Goal: Task Accomplishment & Management: Complete application form

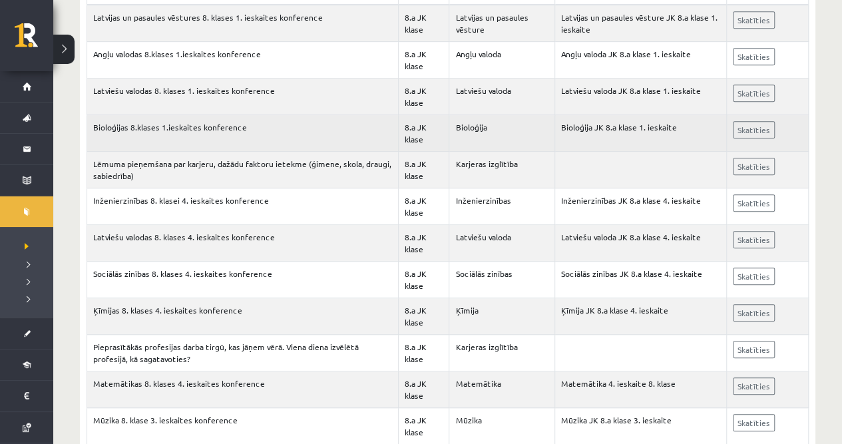
scroll to position [177, 0]
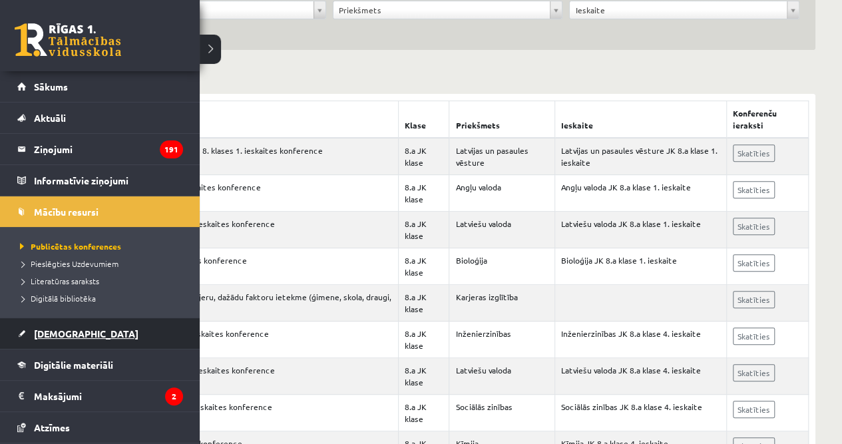
click at [82, 336] on link "[DEMOGRAPHIC_DATA]" at bounding box center [100, 333] width 166 height 31
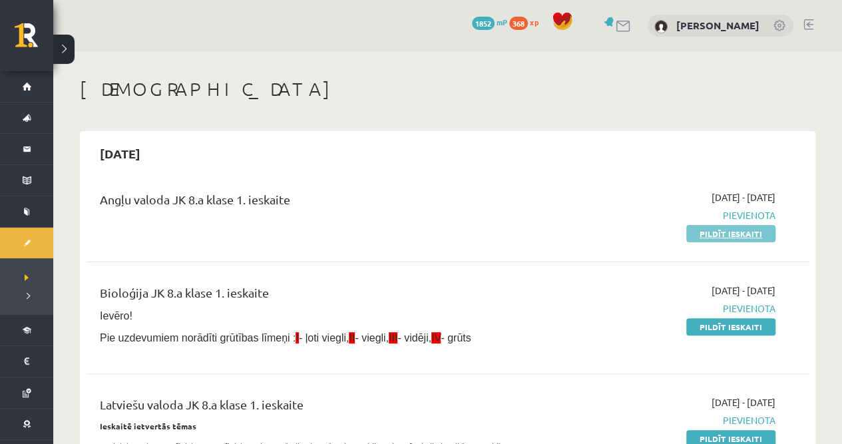
click at [710, 238] on link "Pildīt ieskaiti" at bounding box center [730, 233] width 89 height 17
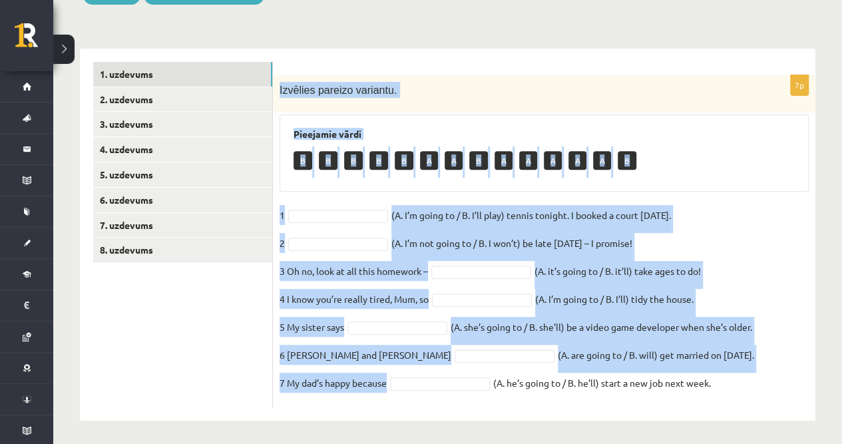
scroll to position [178, 0]
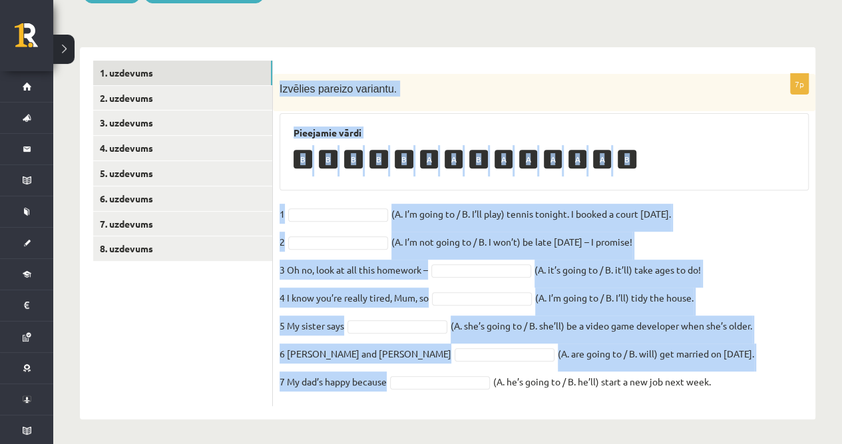
drag, startPoint x: 281, startPoint y: 95, endPoint x: 733, endPoint y: 411, distance: 552.1
click at [733, 411] on div "7p Izvēlies pareizo variantu. Pieejamie vārdi B B B B B A A B A A A A A B 1 (A.…" at bounding box center [544, 233] width 543 height 372
copy div "Izvēlies pareizo variantu. Pieejamie vārdi B B B B B A A B A A A A A B 1 (A. I’…"
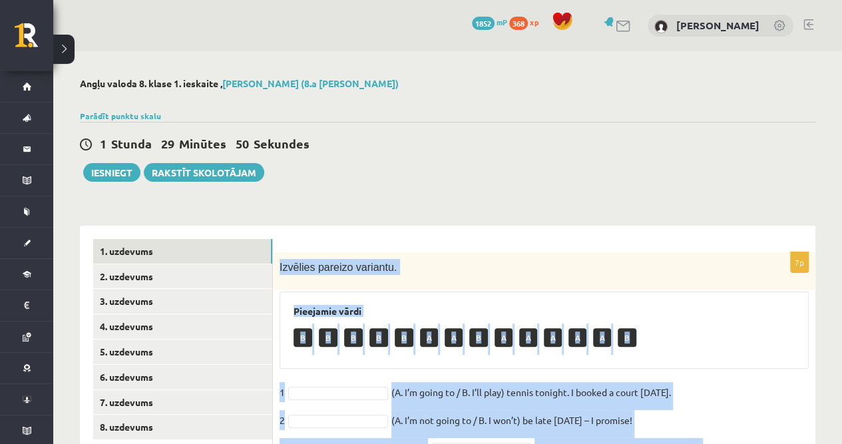
click at [441, 202] on div "**********" at bounding box center [447, 337] width 789 height 573
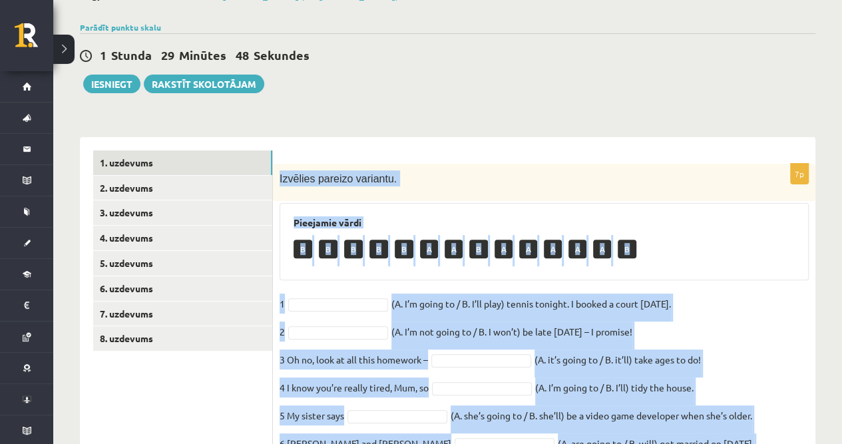
click at [421, 185] on div "Izvēlies pareizo variantu." at bounding box center [544, 182] width 543 height 37
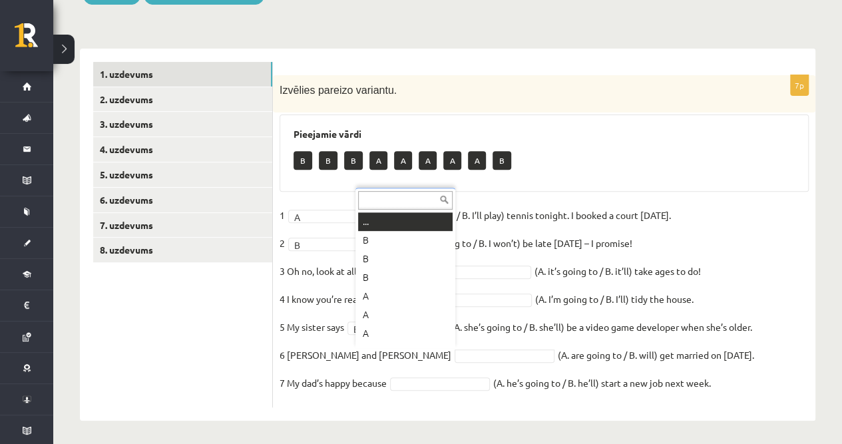
scroll to position [16, 0]
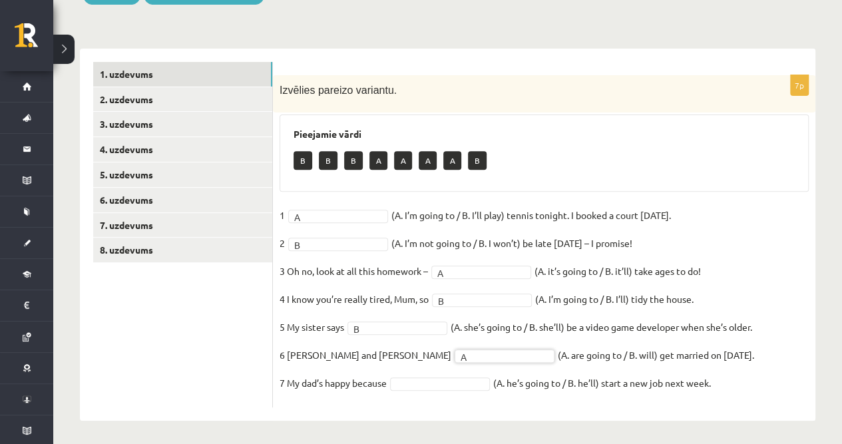
click at [433, 374] on fieldset "1 A * (A. I’m going to / B. I’ll play) tennis tonight. I booked a court yesterd…" at bounding box center [544, 303] width 529 height 196
click at [158, 100] on link "2. uzdevums" at bounding box center [182, 99] width 179 height 25
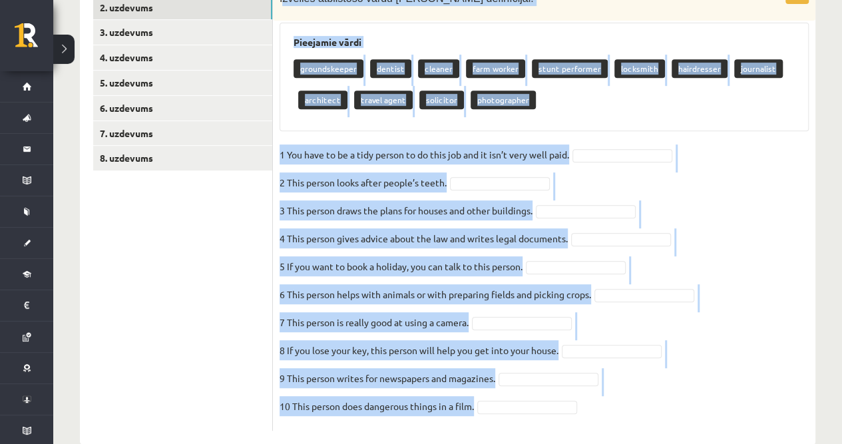
scroll to position [294, 0]
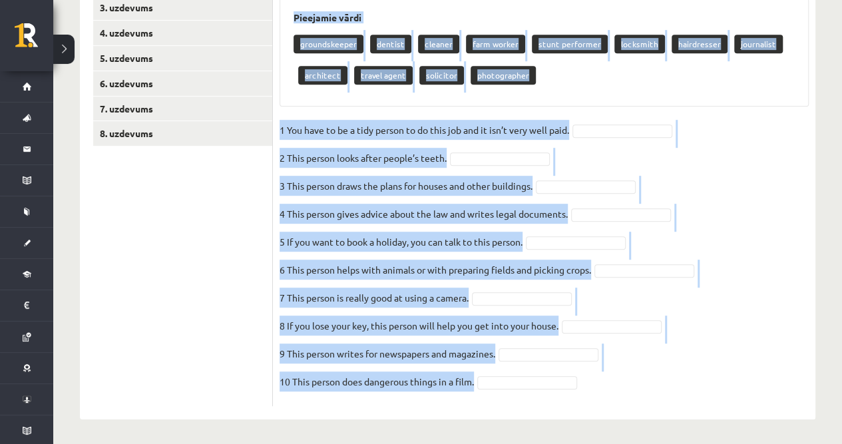
drag, startPoint x: 281, startPoint y: 77, endPoint x: 558, endPoint y: 446, distance: 461.2
copy div "zvēlies atbilstošo vārdu katrai definīcijai. Pieejamie vārdi groundskeeper dent…"
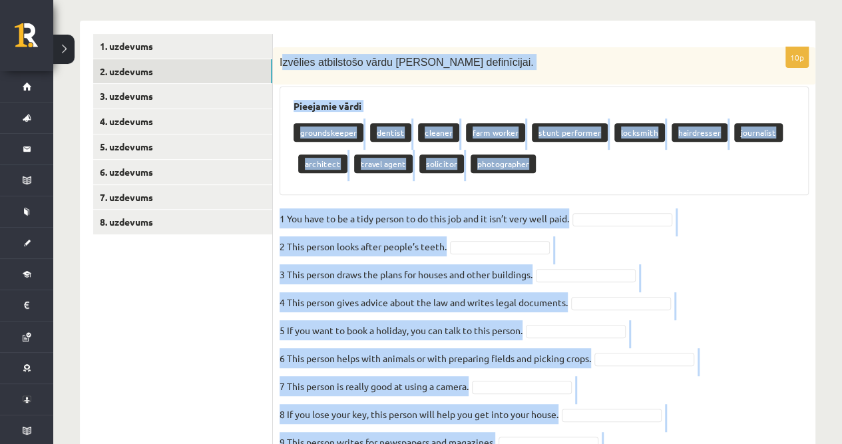
click at [606, 202] on div "10p Izvēlies atbilstošo vārdu katrai definīcijai. Pieejamie vārdi groundskeeper…" at bounding box center [544, 270] width 543 height 447
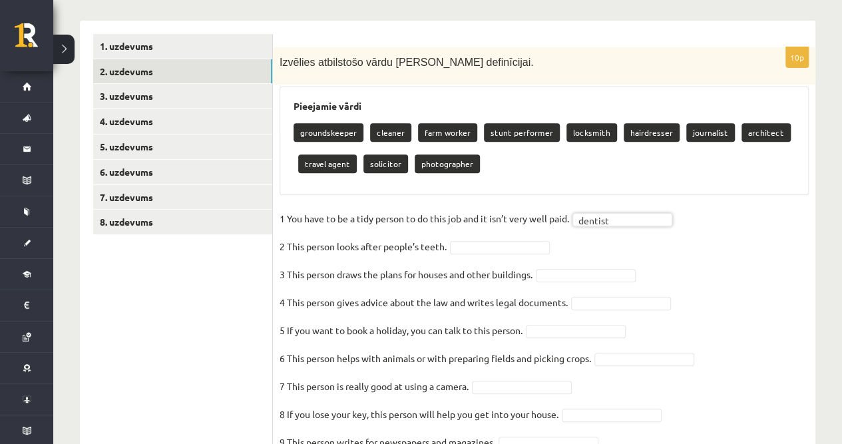
click at [624, 228] on fieldset "1 You have to be a tidy person to do this job and it isn’t very well paid.   de…" at bounding box center [544, 348] width 529 height 280
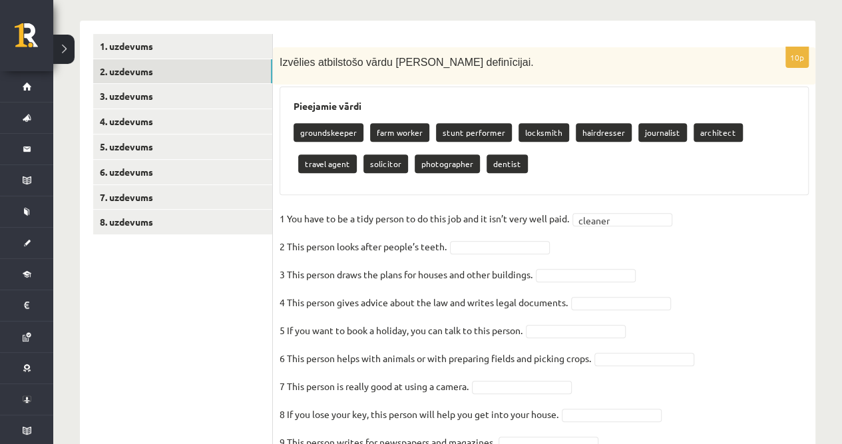
click at [604, 240] on fieldset "1 You have to be a tidy person to do this job and it isn’t very well paid.   cl…" at bounding box center [544, 348] width 529 height 280
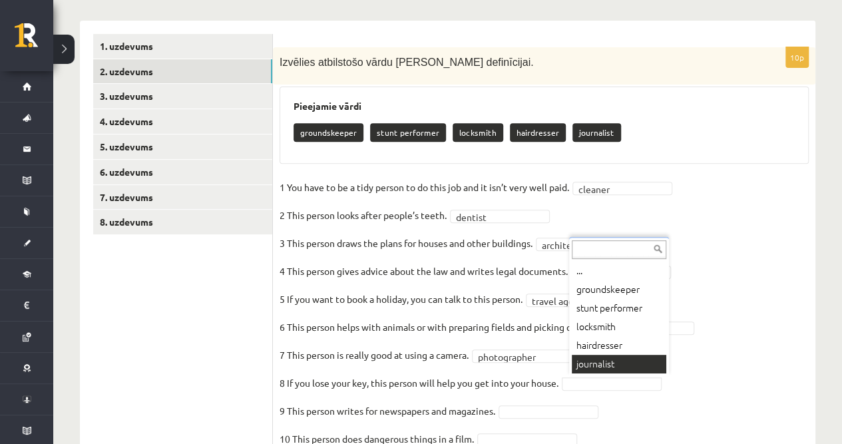
scroll to position [249, 0]
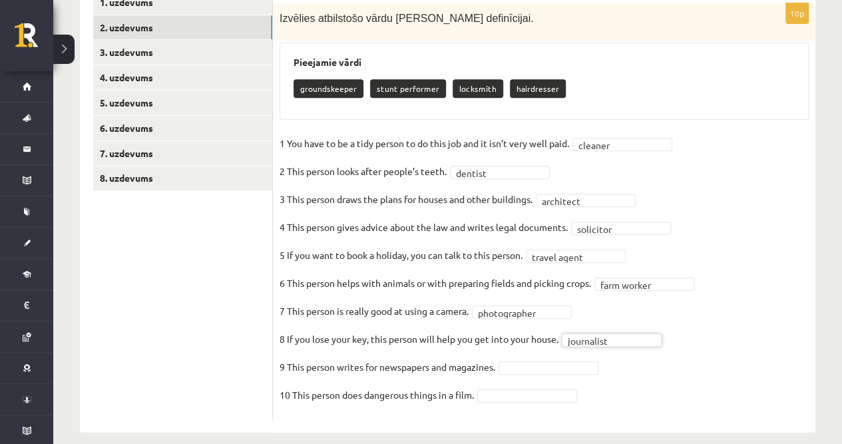
click at [583, 345] on fieldset "**********" at bounding box center [544, 273] width 529 height 280
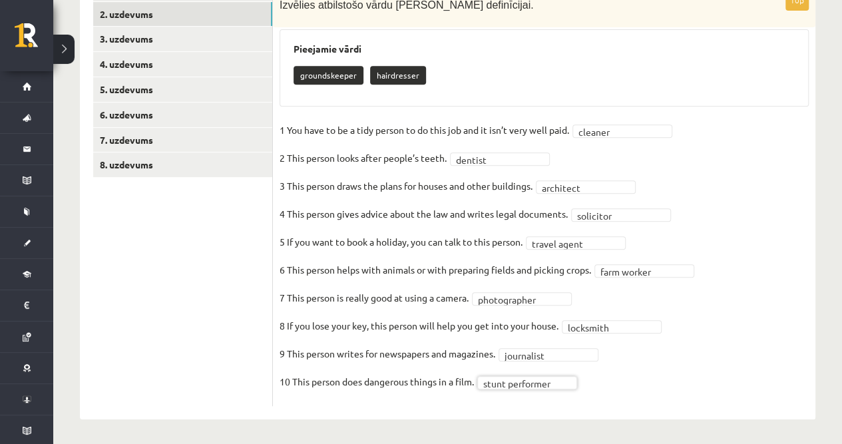
scroll to position [173, 0]
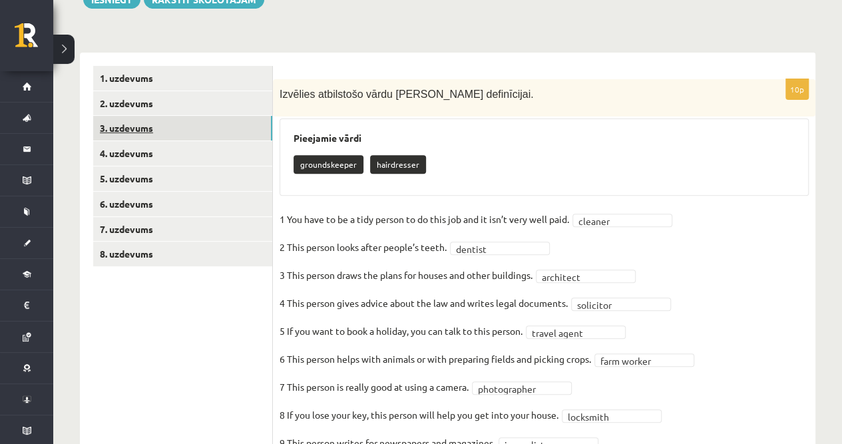
click at [136, 131] on link "3. uzdevums" at bounding box center [182, 128] width 179 height 25
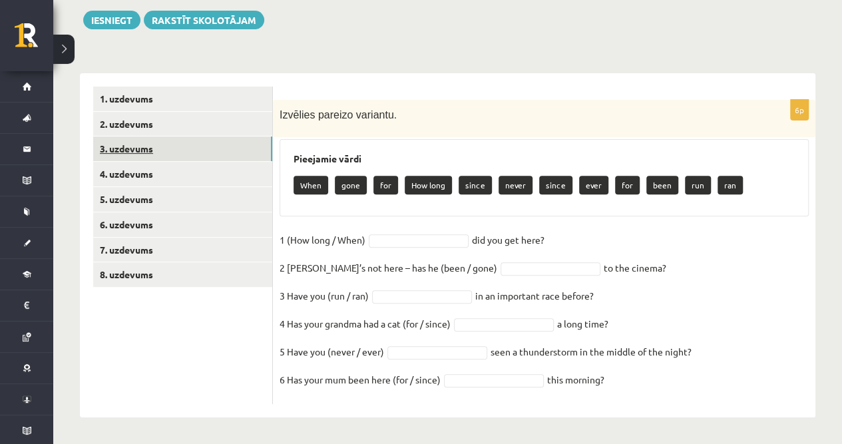
scroll to position [150, 0]
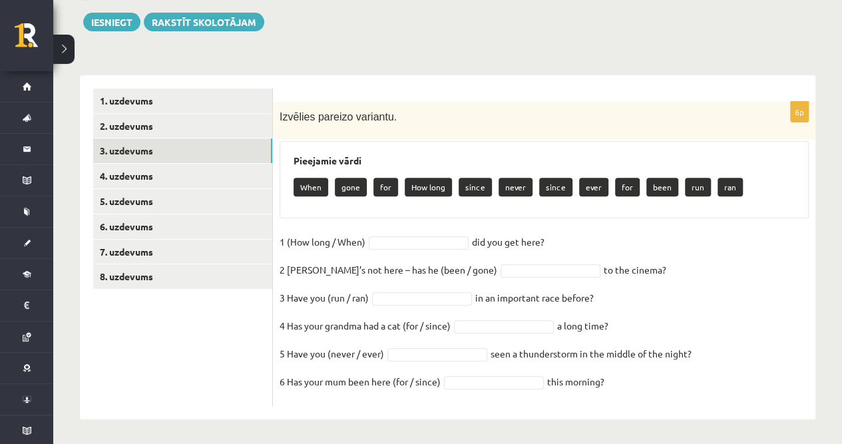
drag, startPoint x: 278, startPoint y: 111, endPoint x: 635, endPoint y: 395, distance: 456.2
click at [635, 395] on div "6p Izvēlies pareizo variantu. Pieejamie vārdi When gone for How long since neve…" at bounding box center [544, 254] width 543 height 304
copy div "Izvēlies pareizo variantu. Pieejamie vārdi When gone for How long since never s…"
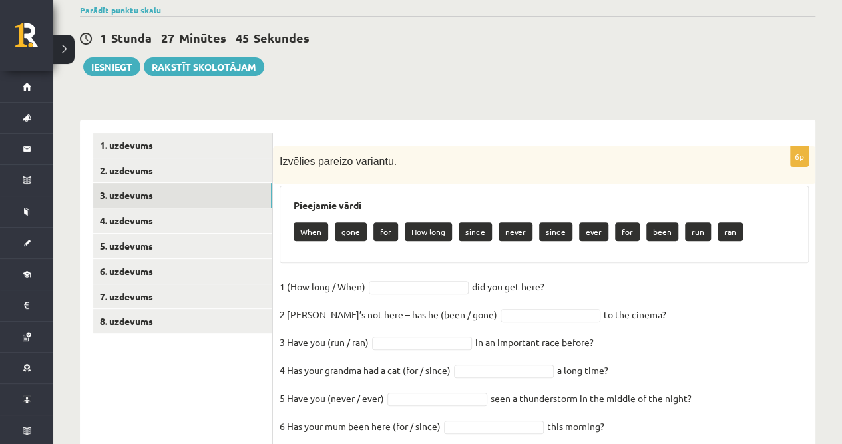
click at [424, 277] on fieldset "1 (How long / When) did you get here?   2 Sam’s not here – has he (been / gone)…" at bounding box center [544, 360] width 529 height 168
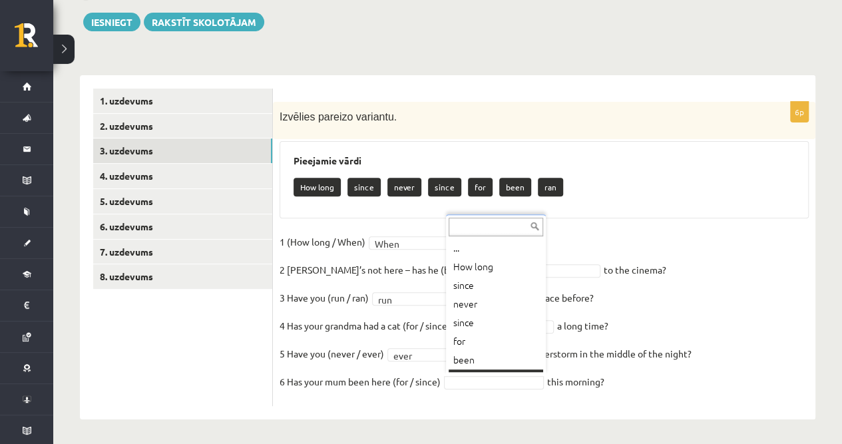
scroll to position [16, 0]
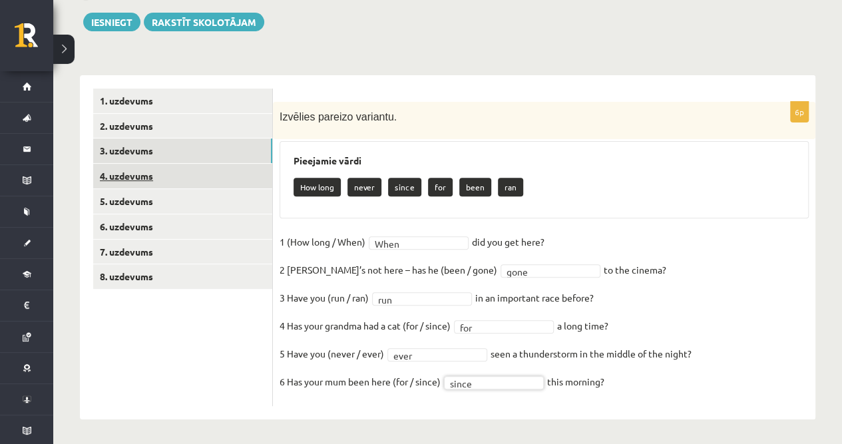
click at [144, 181] on link "4. uzdevums" at bounding box center [182, 176] width 179 height 25
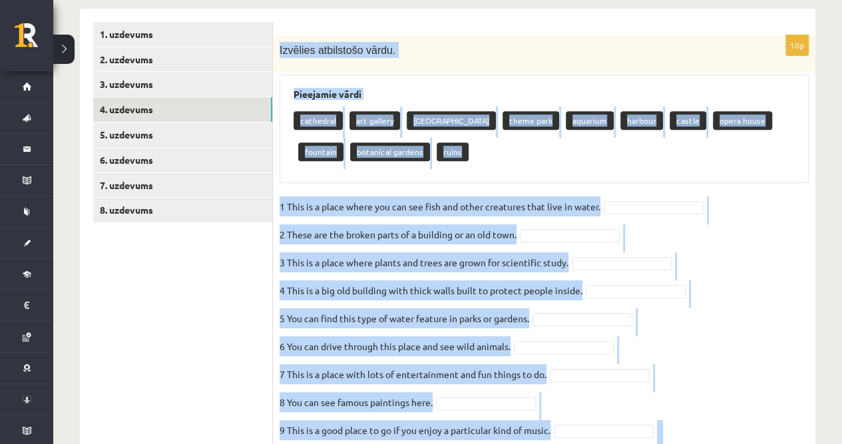
scroll to position [294, 0]
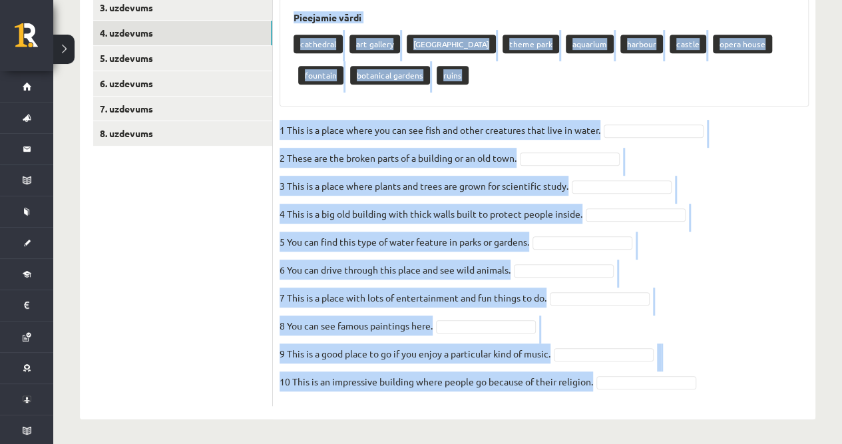
drag, startPoint x: 276, startPoint y: 114, endPoint x: 636, endPoint y: 445, distance: 489.1
copy div "Izvēlies atbilstošo vārdu. Pieejamie vārdi cathedral art gallery safari park th…"
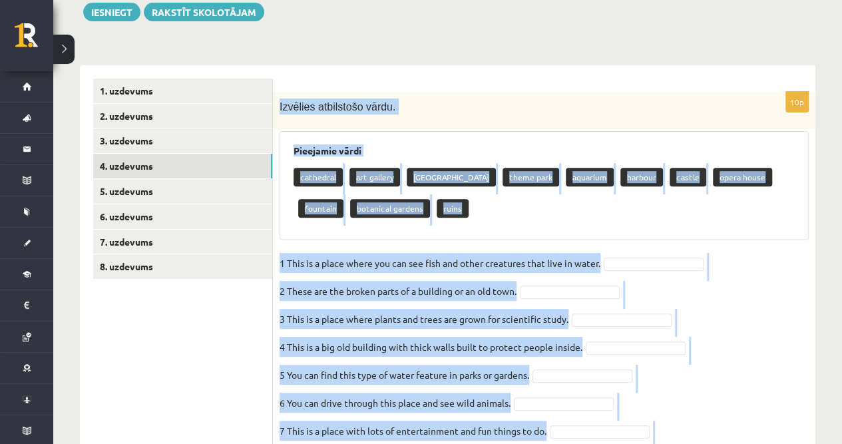
click at [534, 237] on div "10p Izvēlies atbilstošo vārdu. Pieejamie vārdi cathedral art gallery safari par…" at bounding box center [544, 315] width 543 height 447
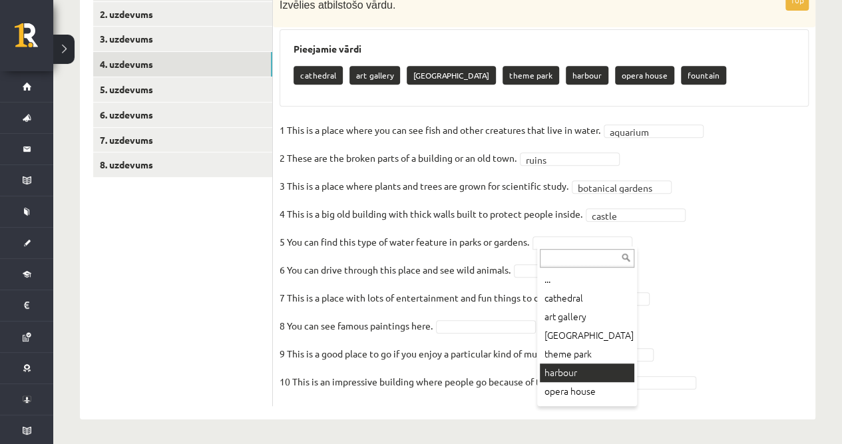
scroll to position [16, 0]
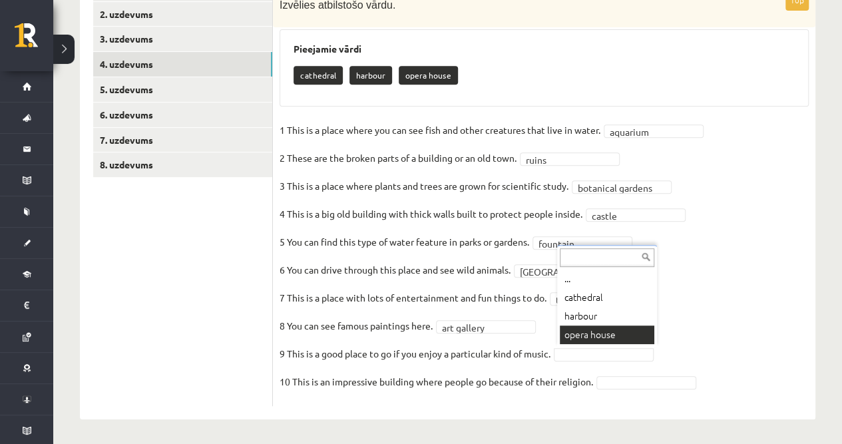
drag, startPoint x: 593, startPoint y: 331, endPoint x: 595, endPoint y: 347, distance: 16.0
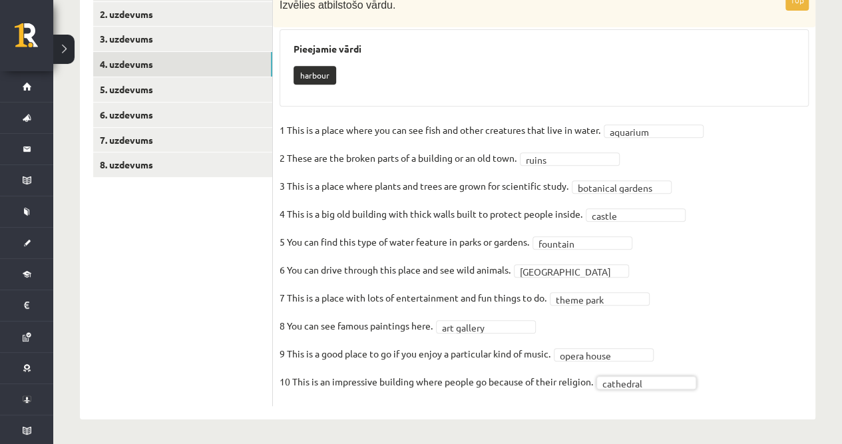
scroll to position [173, 0]
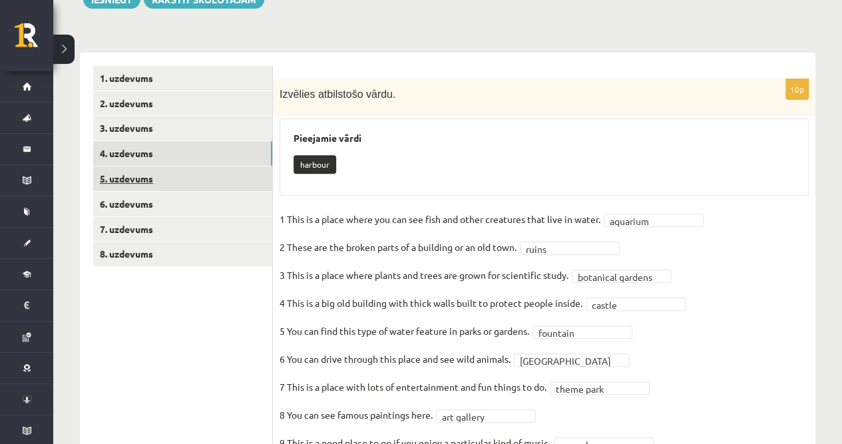
click at [122, 176] on link "5. uzdevums" at bounding box center [182, 178] width 179 height 25
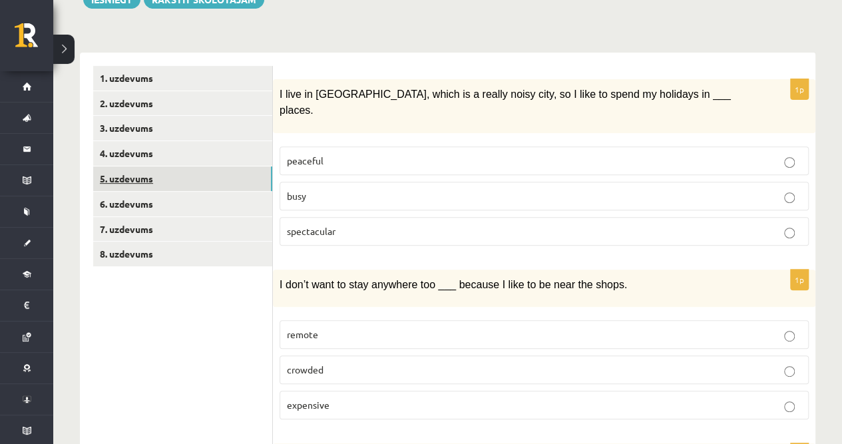
click at [126, 178] on link "5. uzdevums" at bounding box center [182, 178] width 179 height 25
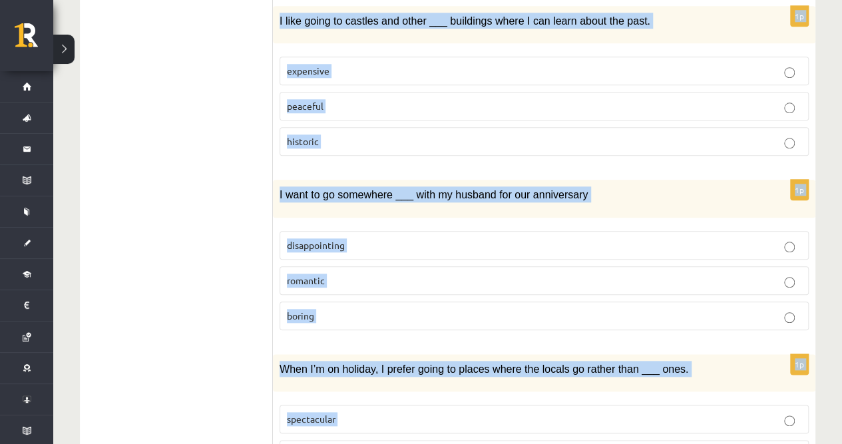
scroll to position [691, 0]
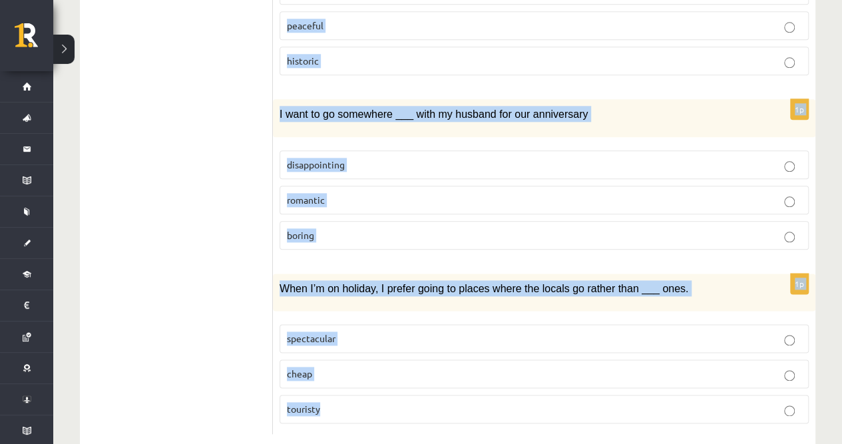
drag, startPoint x: 277, startPoint y: 77, endPoint x: 538, endPoint y: 446, distance: 451.8
copy form "I live in London, which is a really noisy city, so I like to spend my holidays …"
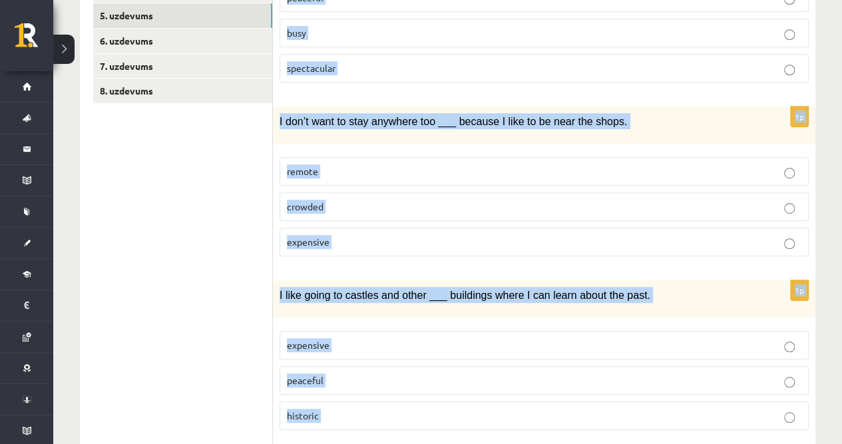
scroll to position [248, 0]
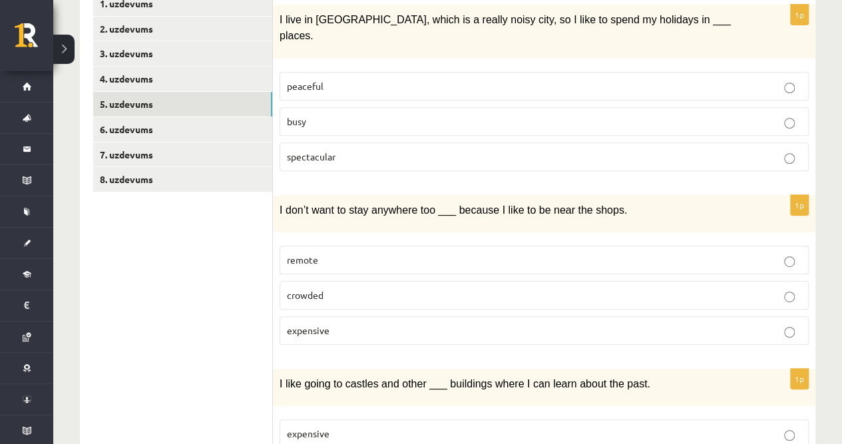
click at [236, 278] on ul "1. uzdevums 2. uzdevums 3. uzdevums 4. uzdevums 5. uzdevums 6. uzdevums 7. uzde…" at bounding box center [183, 434] width 180 height 886
click at [329, 79] on p "peaceful" at bounding box center [544, 86] width 515 height 14
click at [329, 253] on p "remote" at bounding box center [544, 260] width 515 height 14
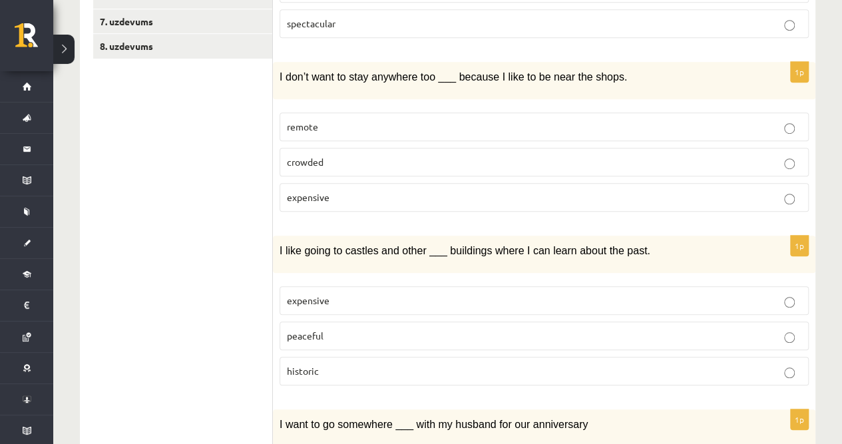
click at [330, 357] on label "historic" at bounding box center [544, 371] width 529 height 29
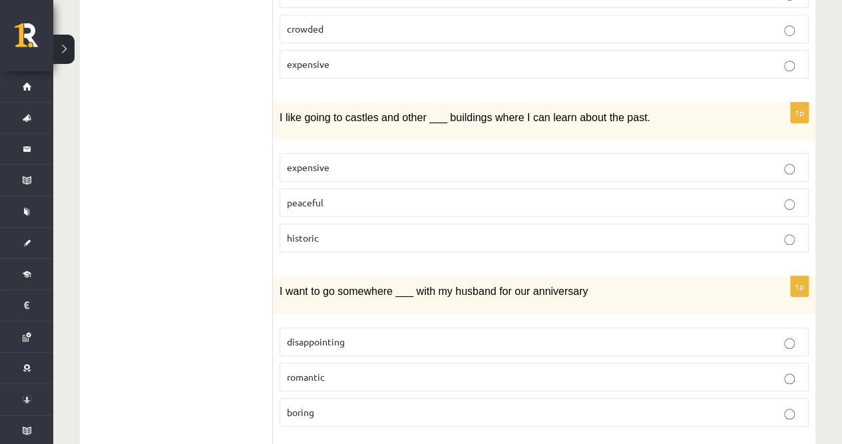
click at [344, 370] on p "romantic" at bounding box center [544, 377] width 515 height 14
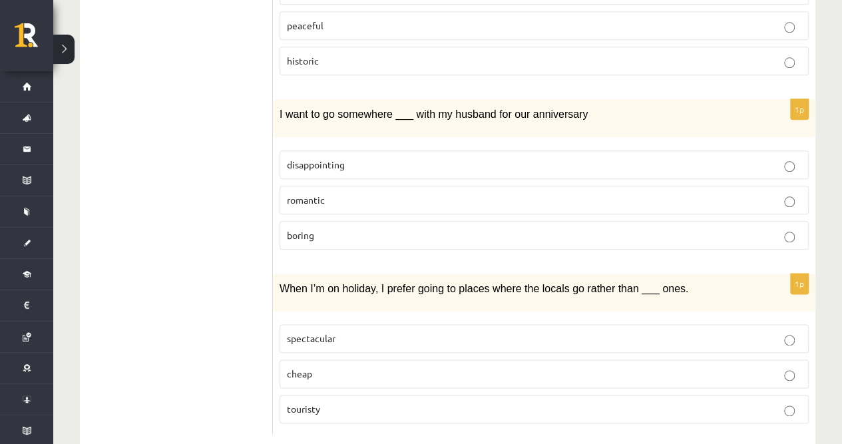
click at [341, 395] on label "touristy" at bounding box center [544, 409] width 529 height 29
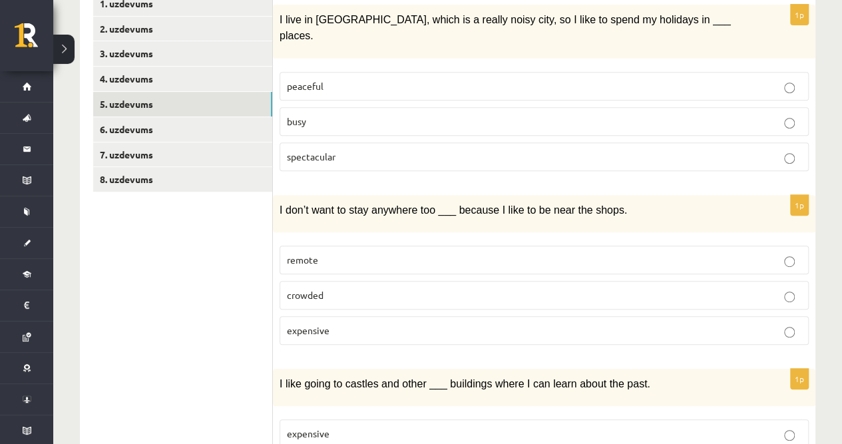
scroll to position [70, 0]
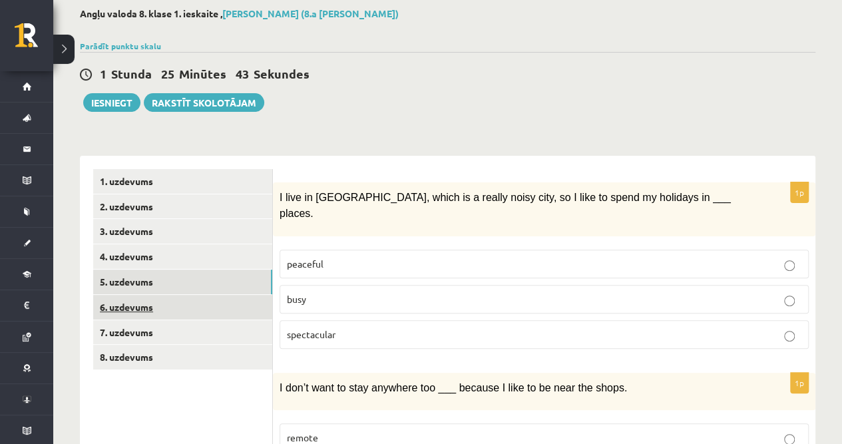
click at [138, 304] on link "6. uzdevums" at bounding box center [182, 307] width 179 height 25
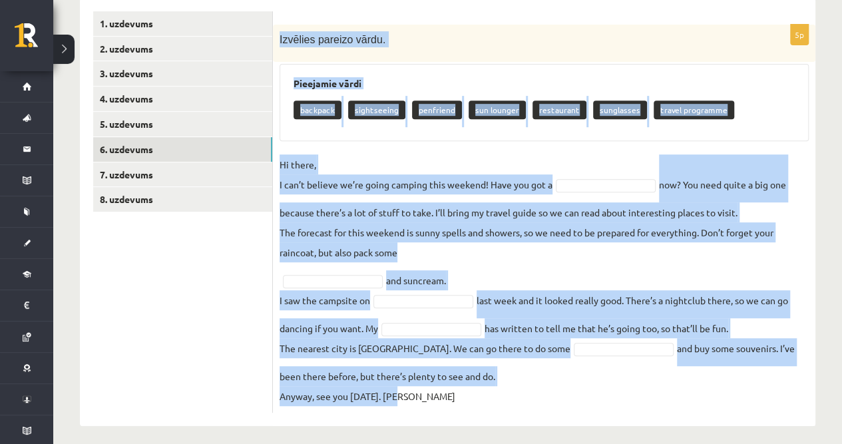
scroll to position [234, 0]
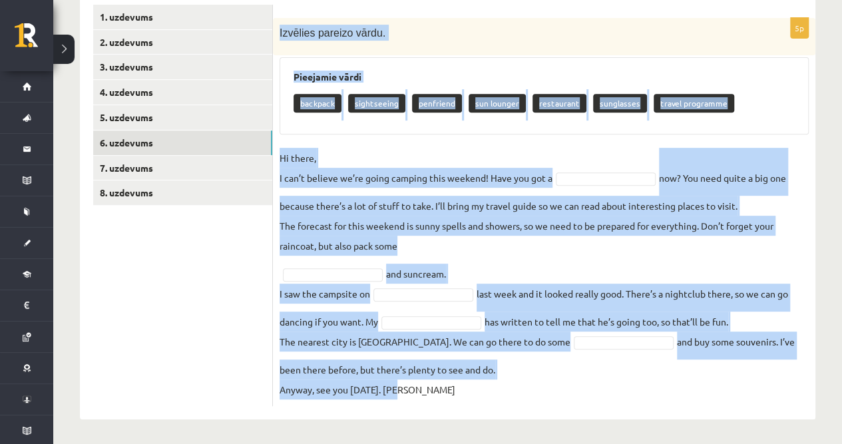
drag, startPoint x: 280, startPoint y: 191, endPoint x: 463, endPoint y: 438, distance: 307.9
click at [463, 438] on div "**********" at bounding box center [447, 131] width 789 height 629
copy div "Izvēlies pareizo vārdu. Pieejamie vārdi backpack sightseeing penfriend sun loun…"
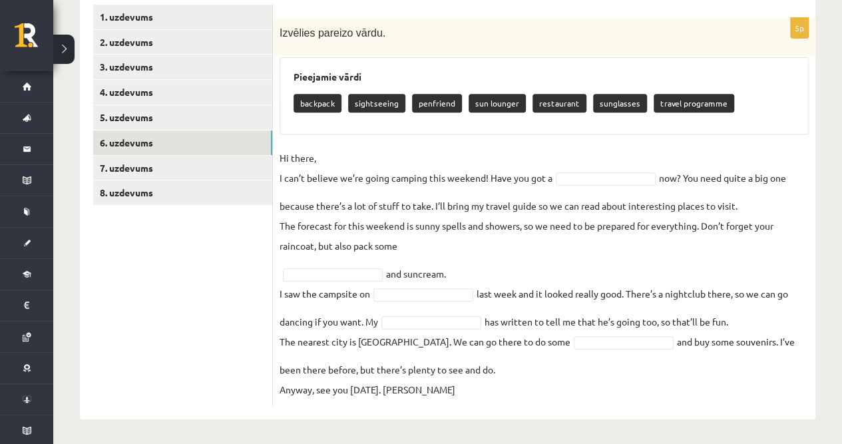
drag, startPoint x: 458, startPoint y: 426, endPoint x: 204, endPoint y: 353, distance: 264.0
click at [204, 353] on ul "1. uzdevums 2. uzdevums 3. uzdevums 4. uzdevums 5. uzdevums 6. uzdevums 7. uzde…" at bounding box center [183, 205] width 180 height 401
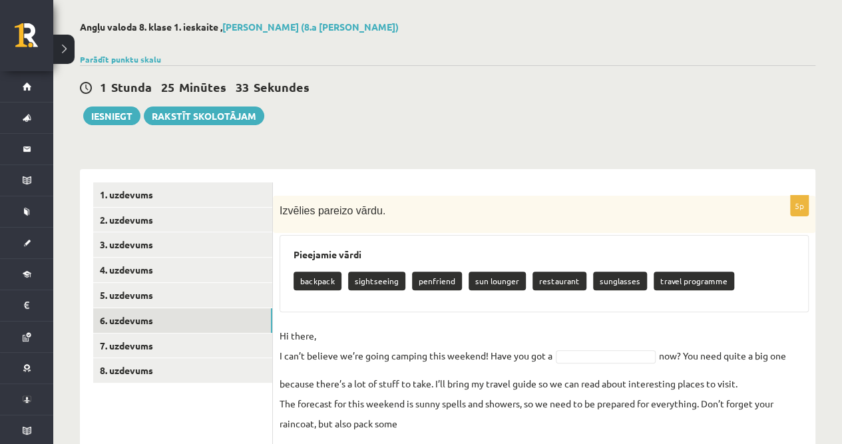
scroll to position [101, 0]
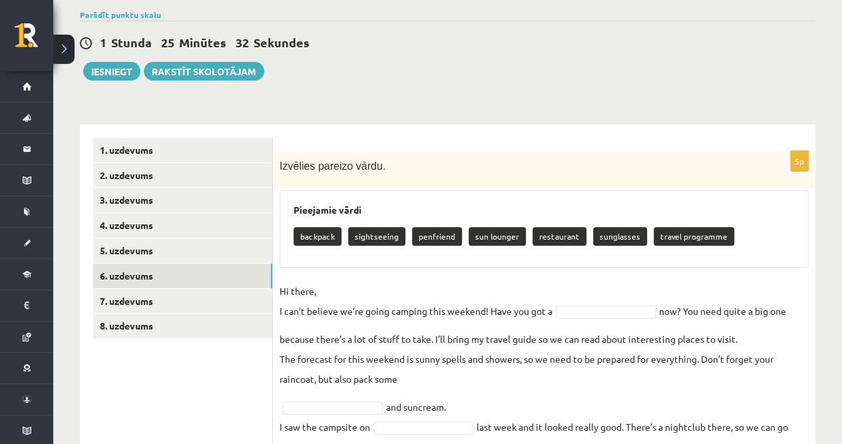
click at [364, 287] on p "Hi there, I can’t believe we’re going camping this weekend! Have you got a" at bounding box center [416, 301] width 273 height 40
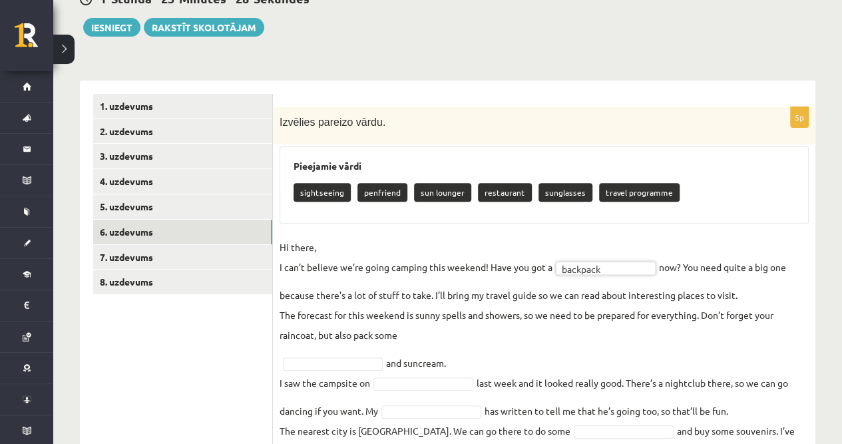
scroll to position [190, 0]
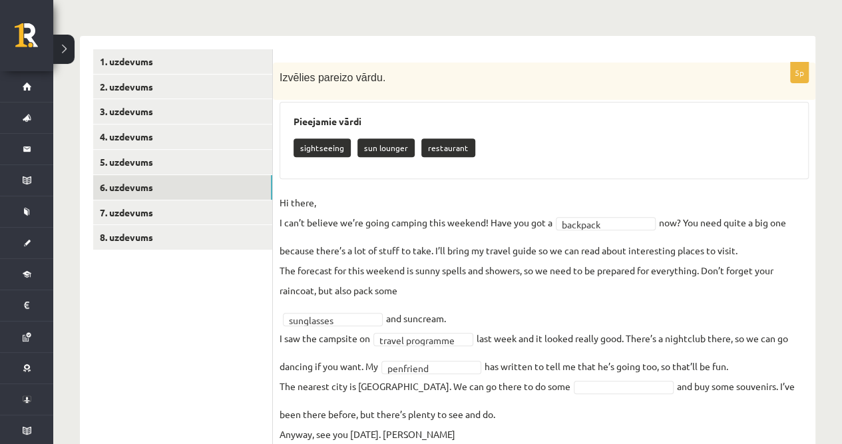
click at [547, 376] on fieldset "**********" at bounding box center [544, 318] width 529 height 252
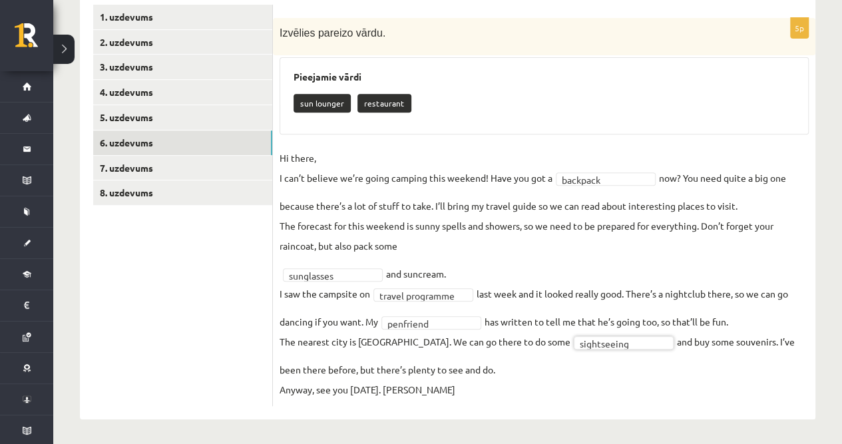
scroll to position [145, 0]
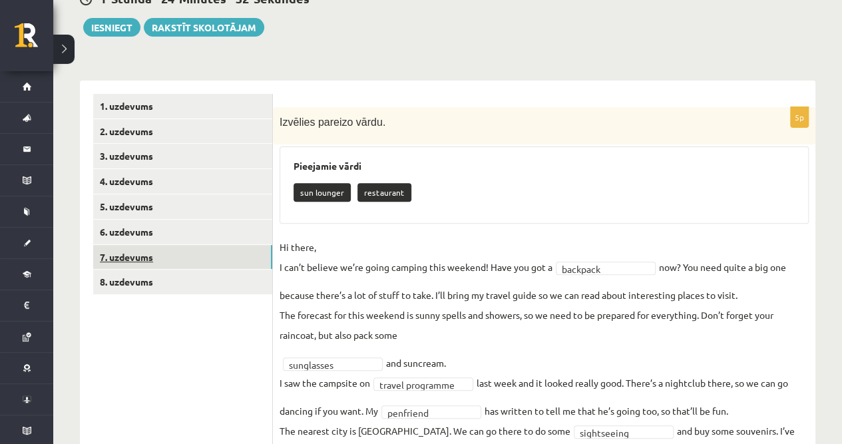
click at [145, 252] on link "7. uzdevums" at bounding box center [182, 257] width 179 height 25
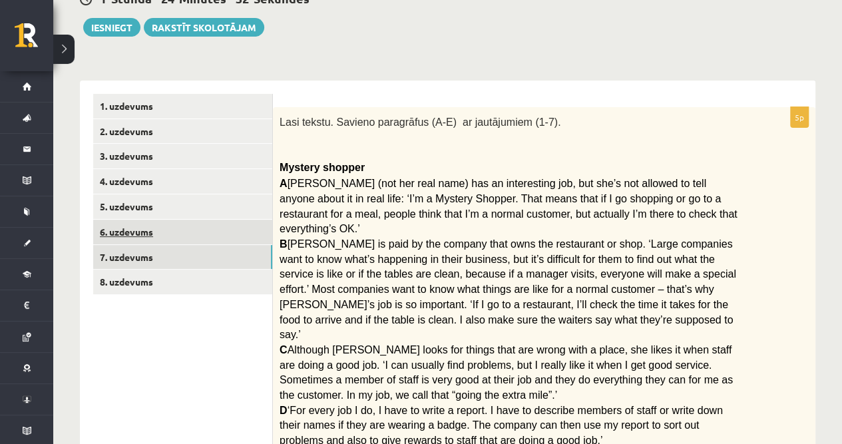
click at [124, 236] on link "6. uzdevums" at bounding box center [182, 232] width 179 height 25
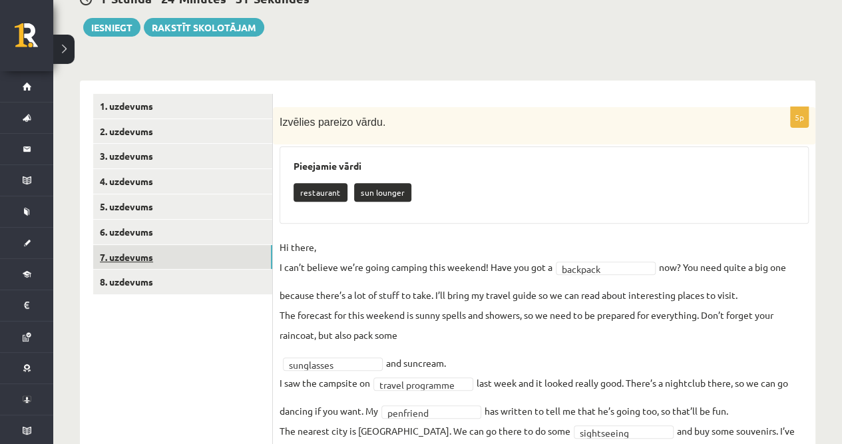
click at [126, 254] on link "7. uzdevums" at bounding box center [182, 257] width 179 height 25
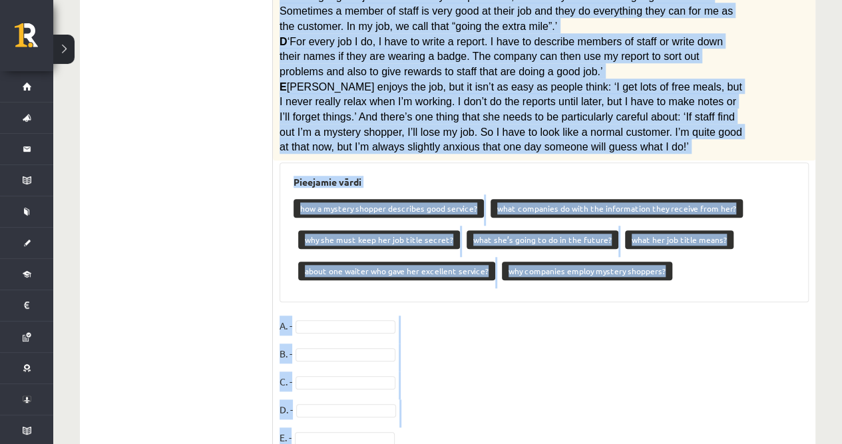
scroll to position [535, 0]
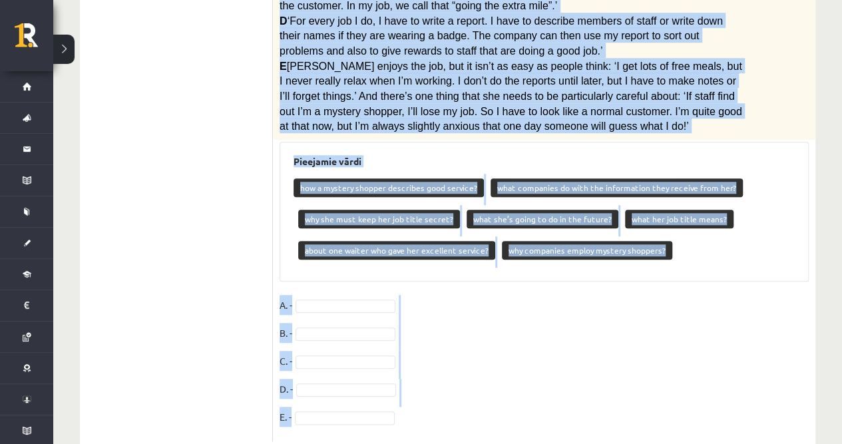
drag, startPoint x: 281, startPoint y: 112, endPoint x: 487, endPoint y: 441, distance: 387.9
copy div "Lasi tekstu. Savieno paragrāfus (A-E) ar jautājumiem (1-7). Mystery shopper A R…"
click at [493, 256] on div "5p Lasi tekstu. Savieno paragrāfus (A-E) ar jautājumiem (1-7). Mystery shopper …" at bounding box center [544, 80] width 543 height 724
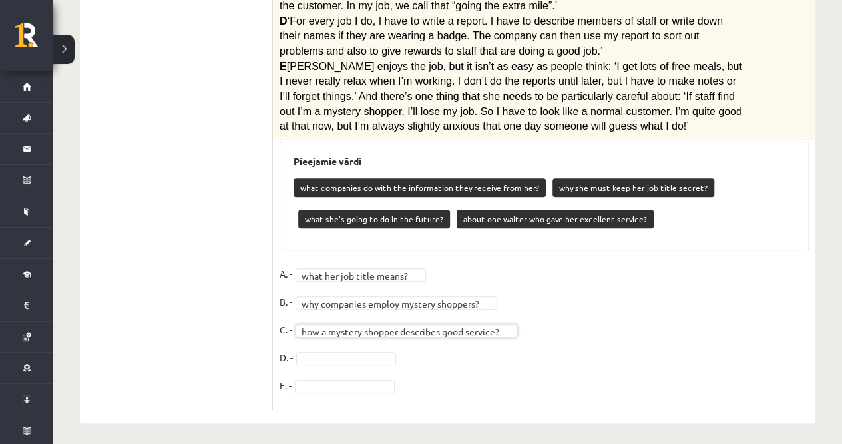
scroll to position [503, 0]
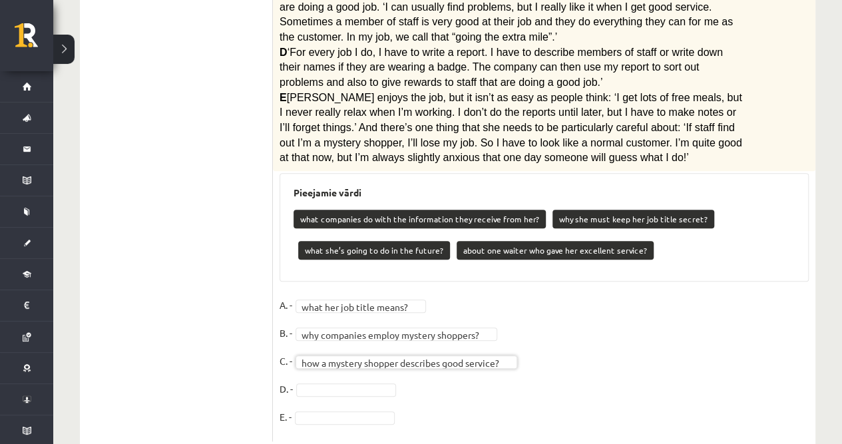
click at [338, 341] on fieldset "**********" at bounding box center [544, 365] width 529 height 140
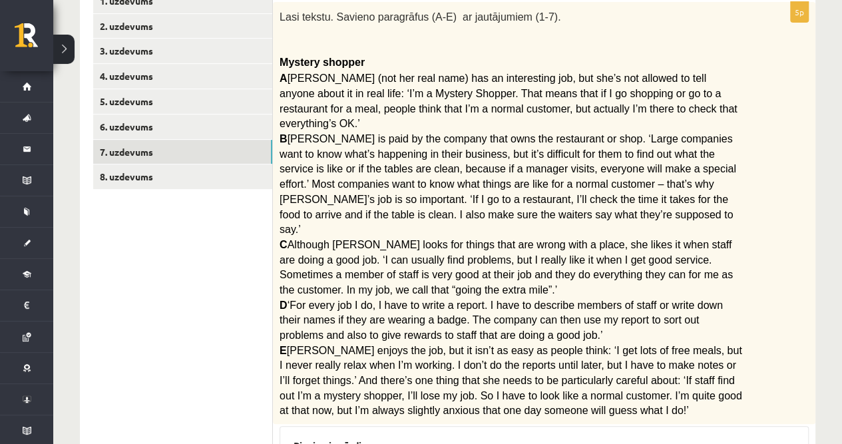
scroll to position [28, 0]
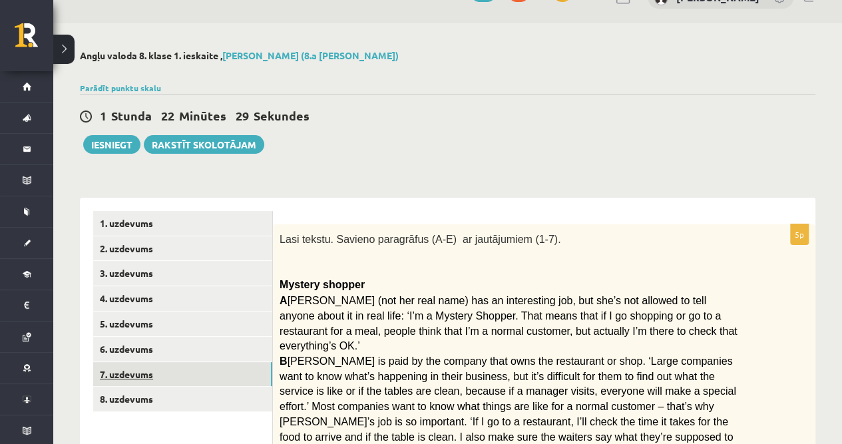
click at [138, 366] on link "7. uzdevums" at bounding box center [182, 374] width 179 height 25
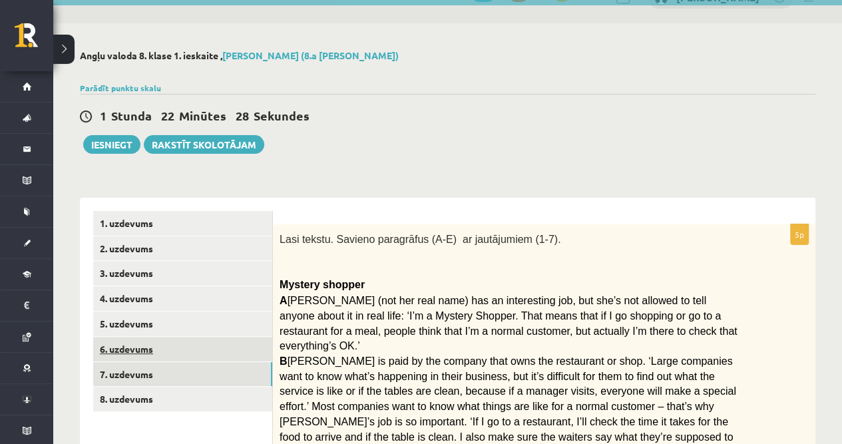
click at [134, 355] on link "6. uzdevums" at bounding box center [182, 349] width 179 height 25
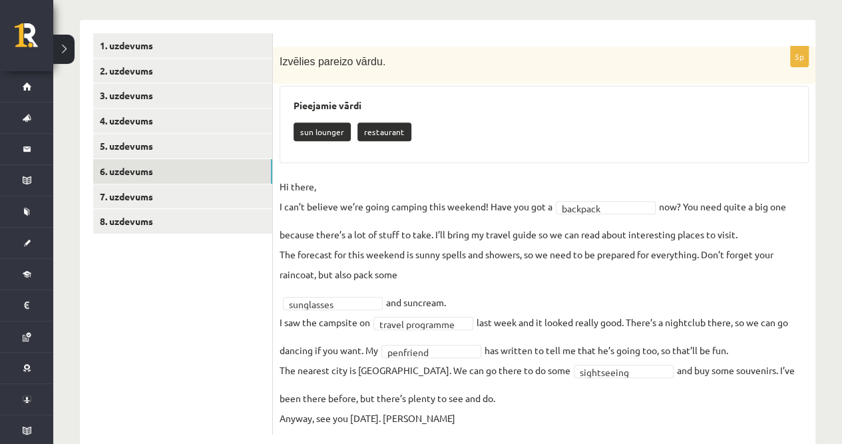
scroll to position [234, 0]
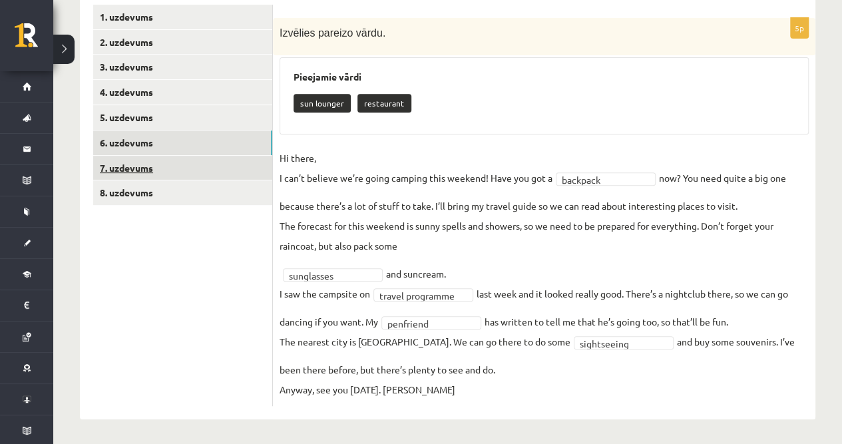
click at [149, 172] on link "7. uzdevums" at bounding box center [182, 168] width 179 height 25
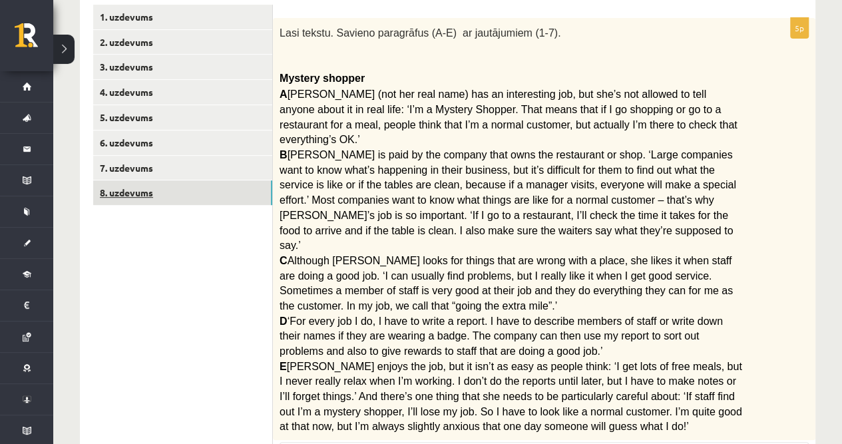
click at [141, 198] on link "8. uzdevums" at bounding box center [182, 192] width 179 height 25
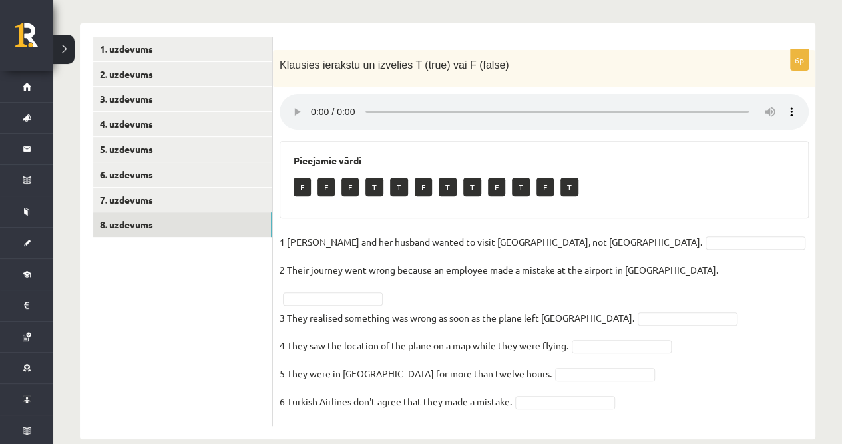
click at [613, 87] on div "6p Klausies ierakstu un izvēlies T (true) vai F (false) Pieejamie vārdi F F F T…" at bounding box center [544, 238] width 543 height 376
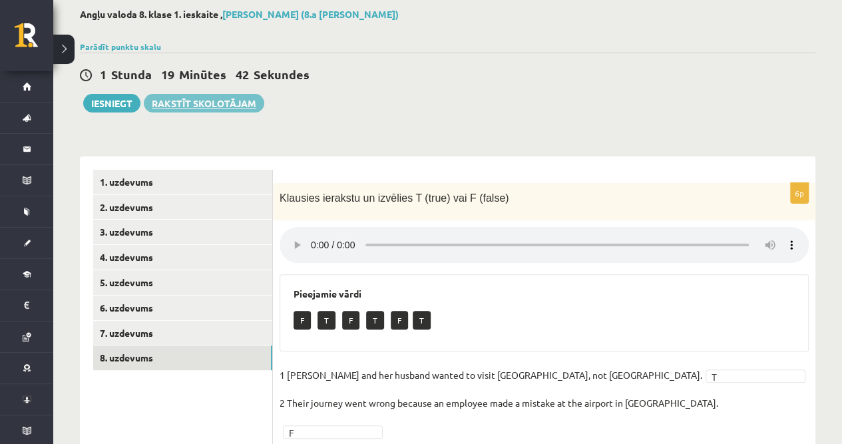
scroll to position [0, 0]
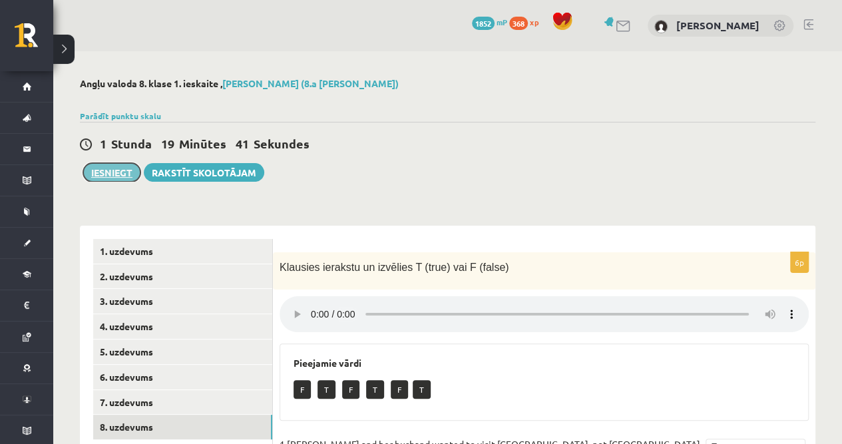
click at [119, 173] on button "Iesniegt" at bounding box center [111, 172] width 57 height 19
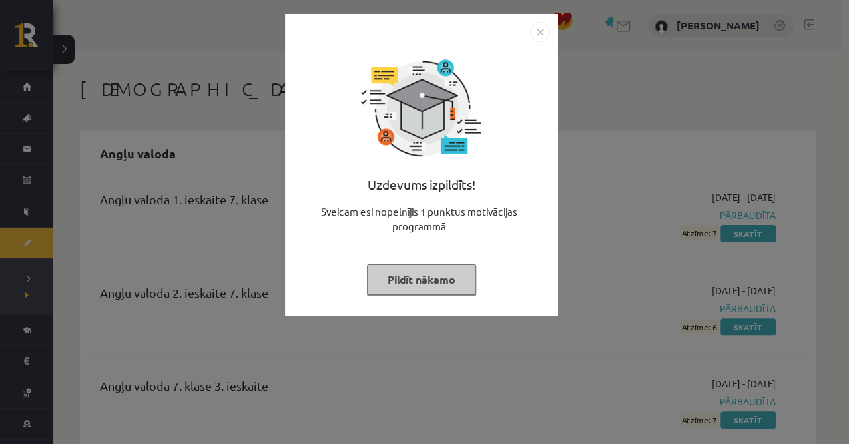
click at [433, 277] on button "Pildīt nākamo" at bounding box center [421, 279] width 109 height 31
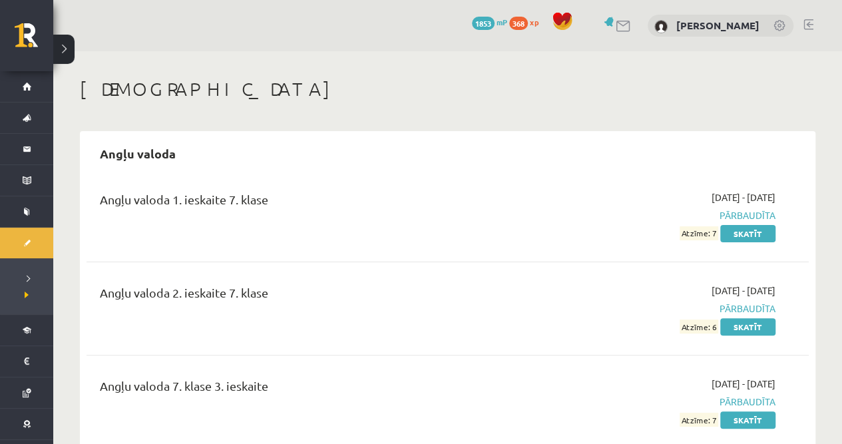
scroll to position [44, 0]
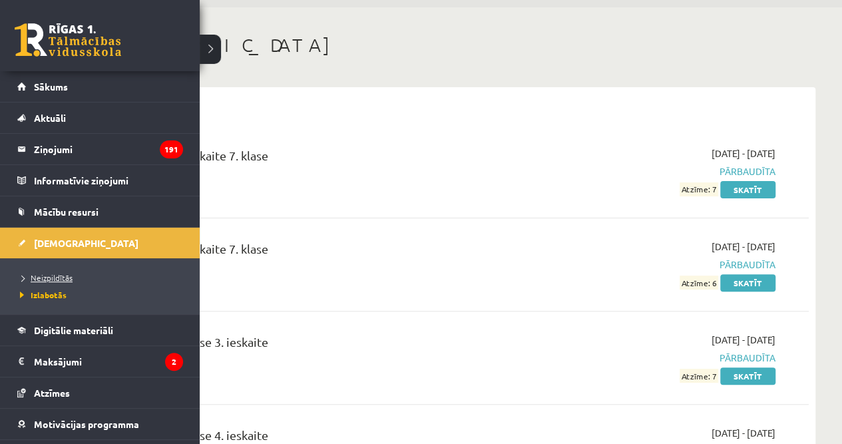
click at [41, 280] on span "Neizpildītās" at bounding box center [45, 277] width 56 height 11
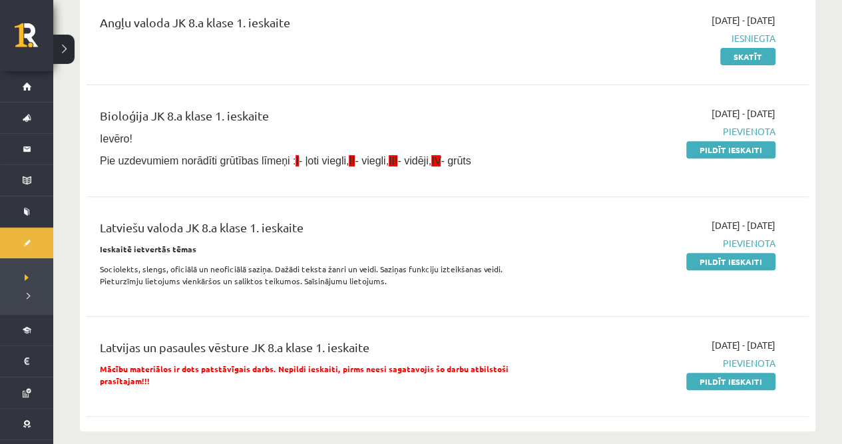
scroll to position [133, 0]
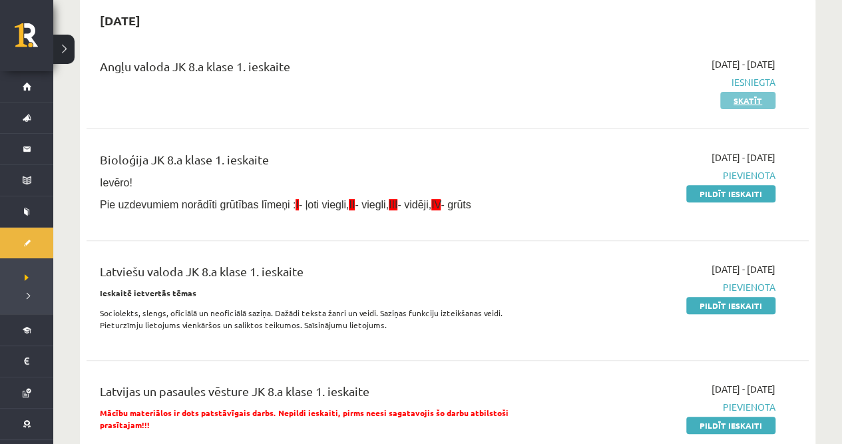
click at [737, 100] on link "Skatīt" at bounding box center [747, 100] width 55 height 17
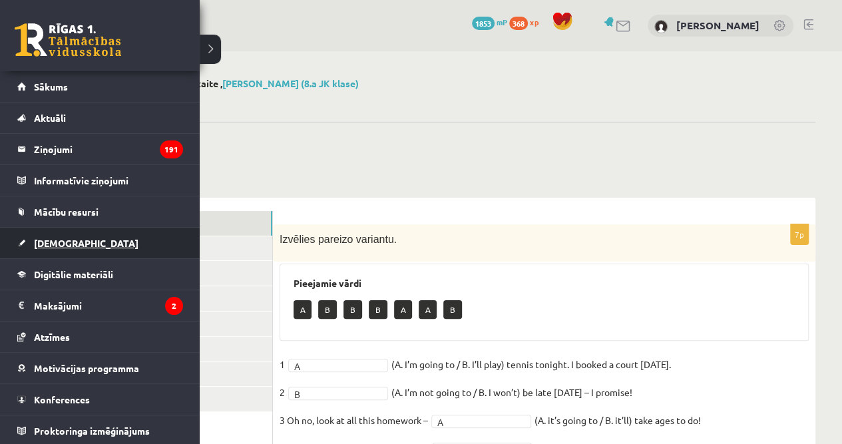
click at [69, 237] on span "[DEMOGRAPHIC_DATA]" at bounding box center [86, 243] width 105 height 12
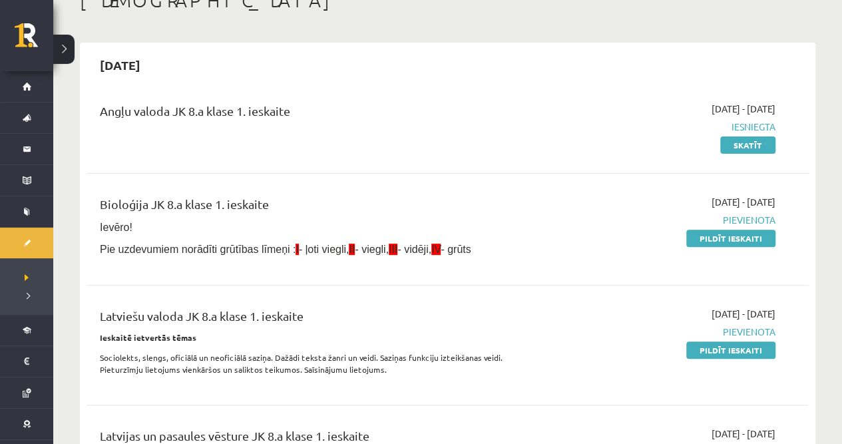
scroll to position [133, 0]
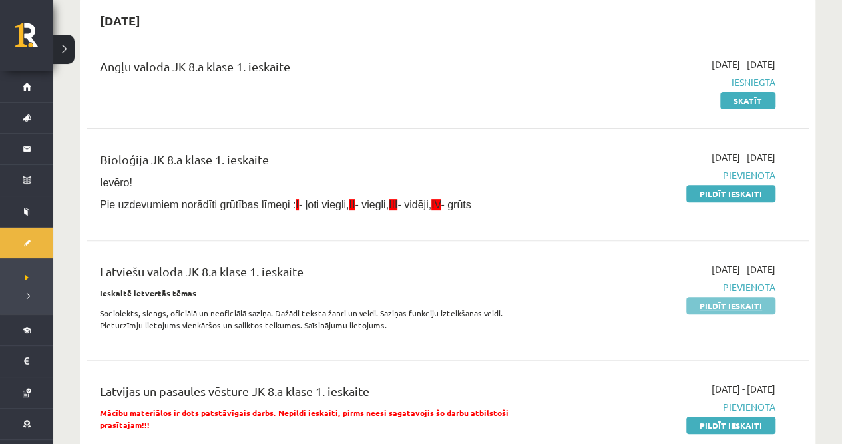
click at [731, 310] on link "Pildīt ieskaiti" at bounding box center [730, 305] width 89 height 17
click at [698, 186] on link "Pildīt ieskaiti" at bounding box center [730, 193] width 89 height 17
click at [710, 417] on link "Pildīt ieskaiti" at bounding box center [730, 425] width 89 height 17
